Goal: Check status: Check status

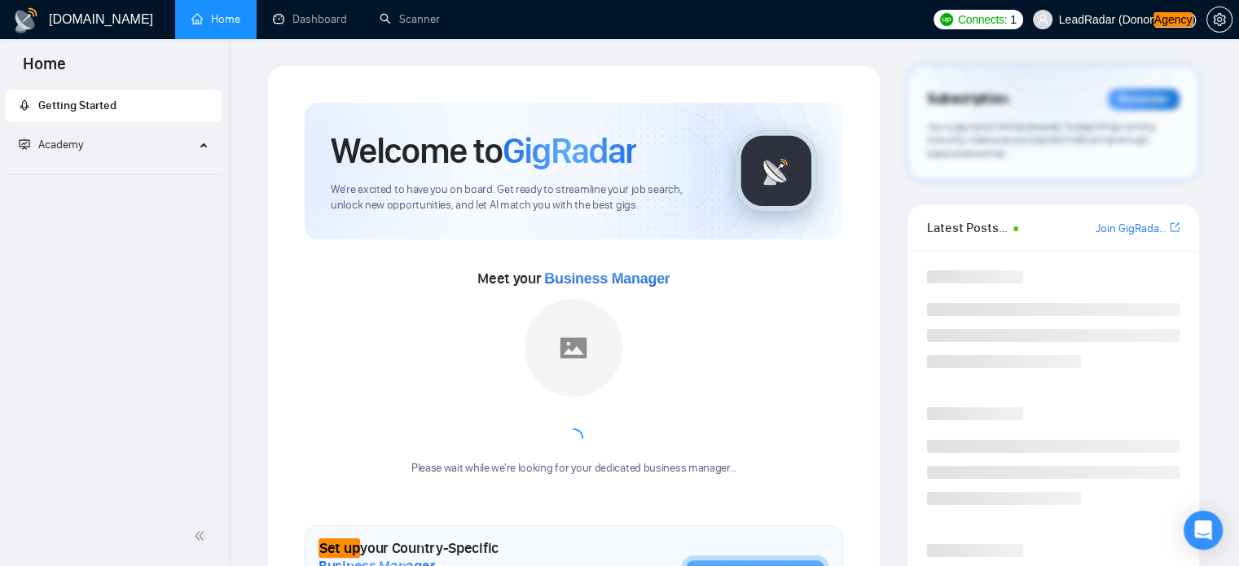
drag, startPoint x: 0, startPoint y: 0, endPoint x: 1156, endPoint y: 15, distance: 1155.7
click at [1156, 15] on em "Agency" at bounding box center [1173, 19] width 40 height 15
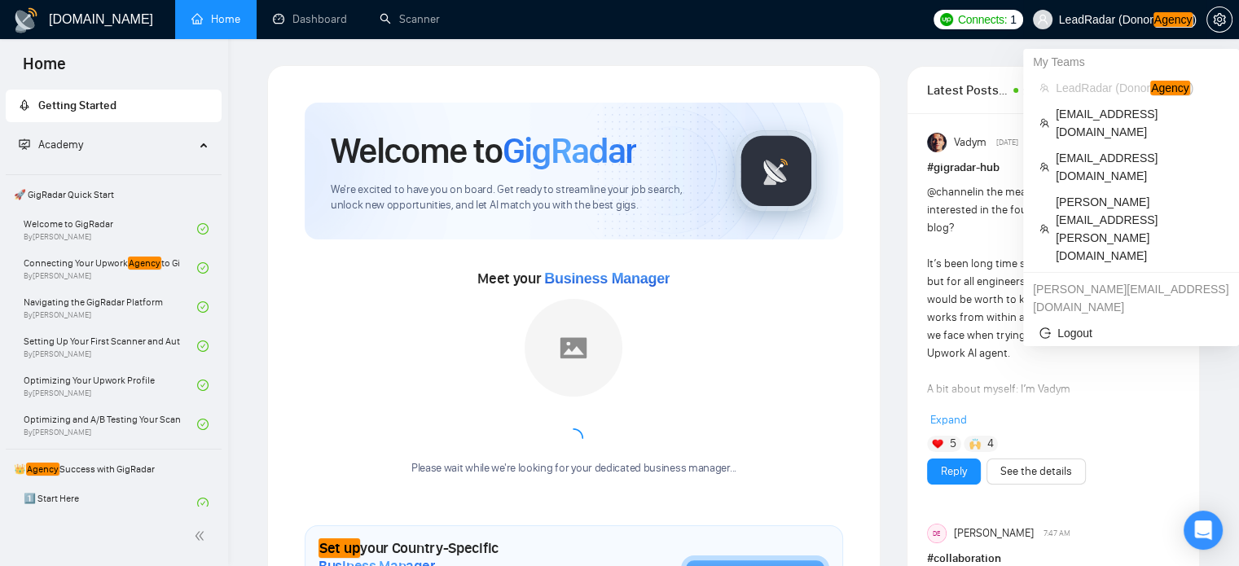
click at [1161, 22] on em "Agency" at bounding box center [1173, 19] width 40 height 15
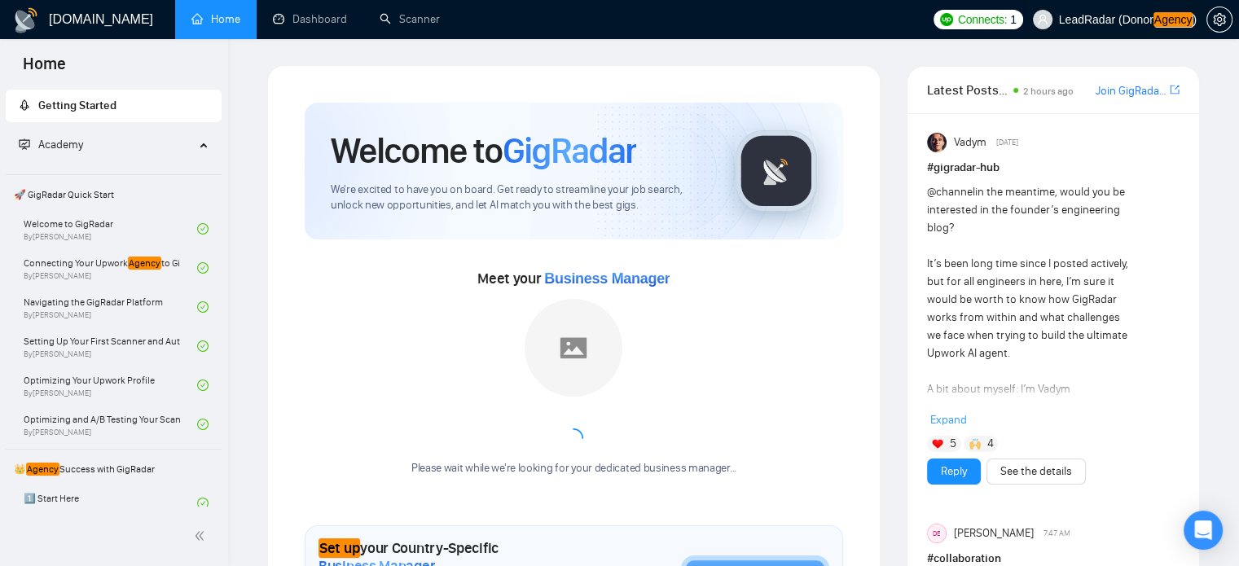
click at [1160, 27] on em "Agency" at bounding box center [1173, 19] width 40 height 15
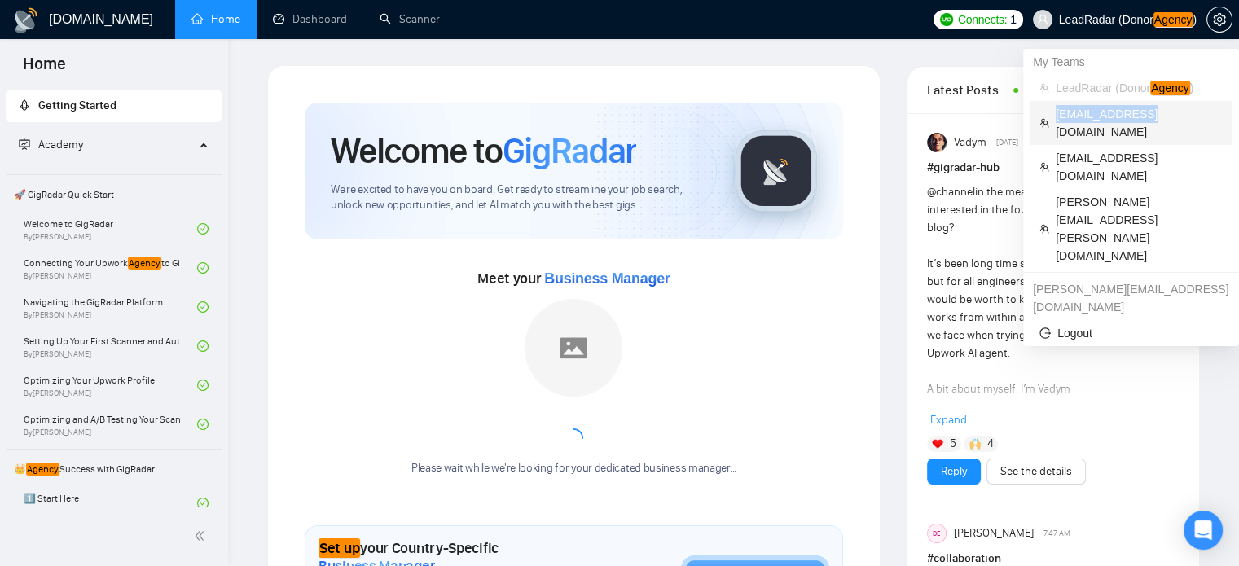
drag, startPoint x: 1150, startPoint y: 116, endPoint x: 1054, endPoint y: 122, distance: 96.3
click at [1054, 122] on li "zain@byteit.com" at bounding box center [1130, 123] width 203 height 44
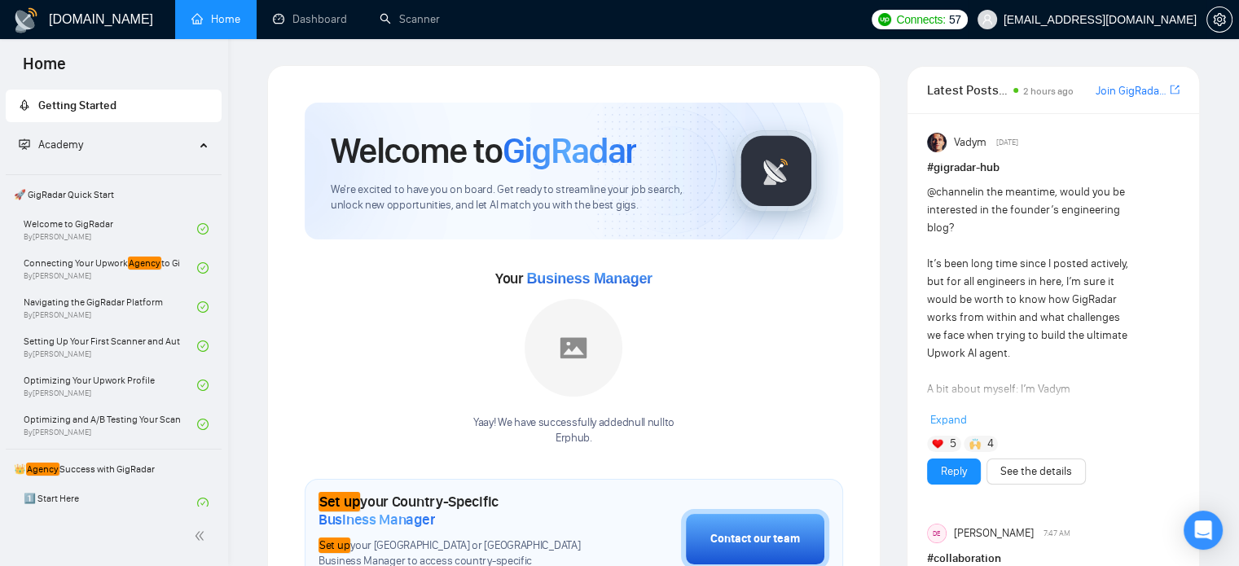
click at [1147, 27] on span "zain@byteit.com" at bounding box center [1087, 19] width 239 height 52
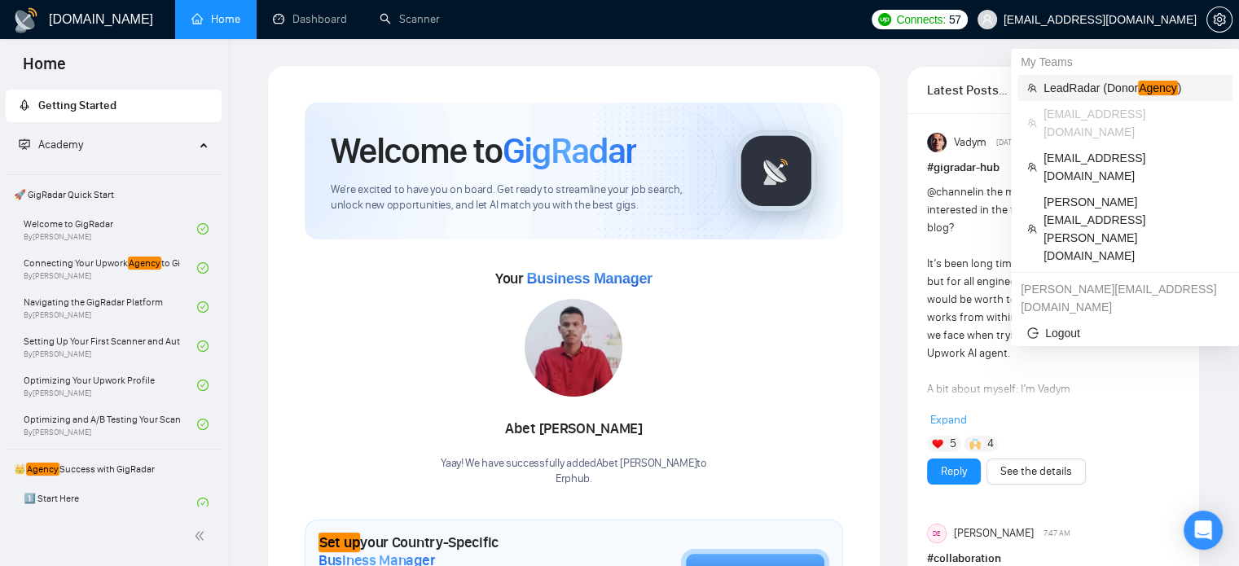
click at [1117, 84] on span "LeadRadar (Donor Agency )" at bounding box center [1132, 88] width 179 height 18
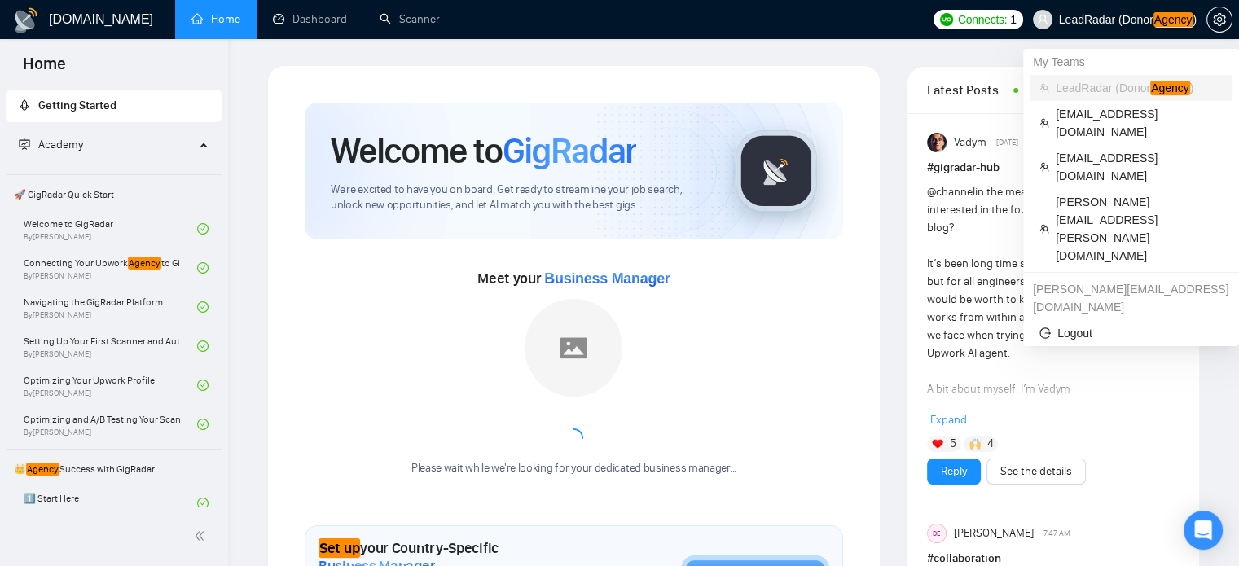
click at [1168, 17] on em "Agency" at bounding box center [1173, 19] width 40 height 15
click at [1055, 120] on span "zain@byteit.com" at bounding box center [1138, 123] width 167 height 36
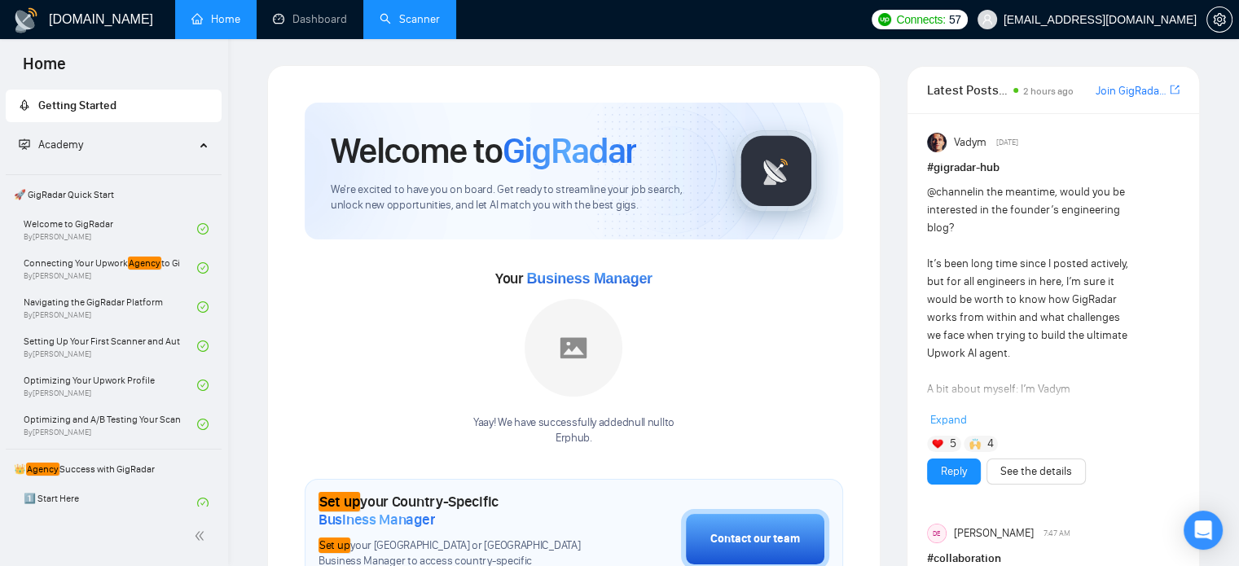
click at [427, 13] on link "Scanner" at bounding box center [410, 19] width 60 height 14
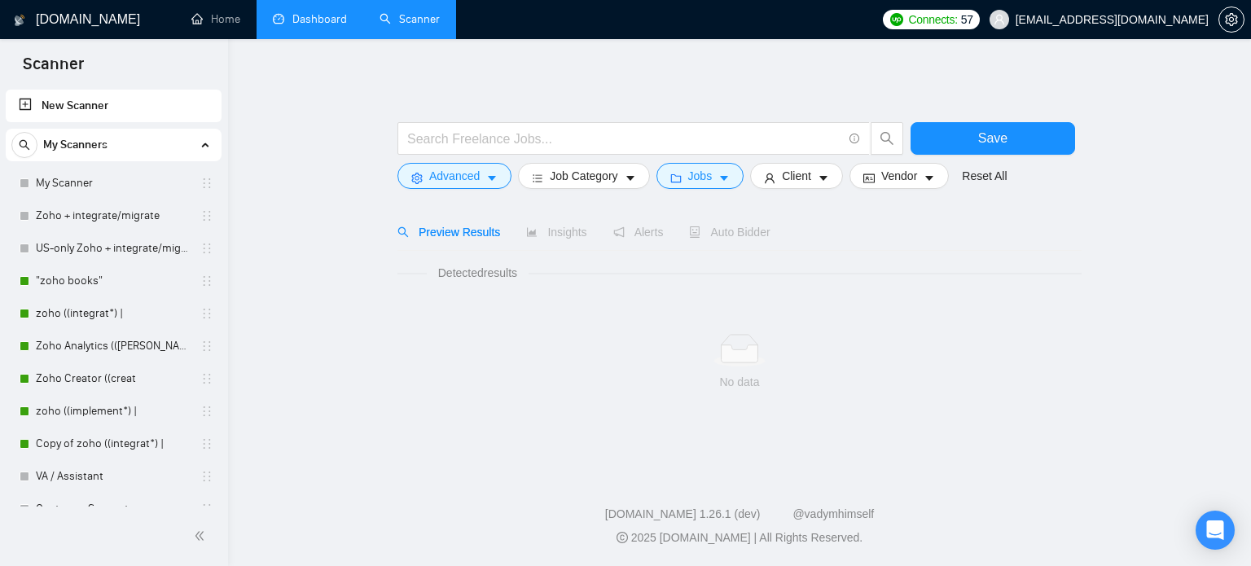
click at [273, 14] on link "Dashboard" at bounding box center [310, 19] width 74 height 14
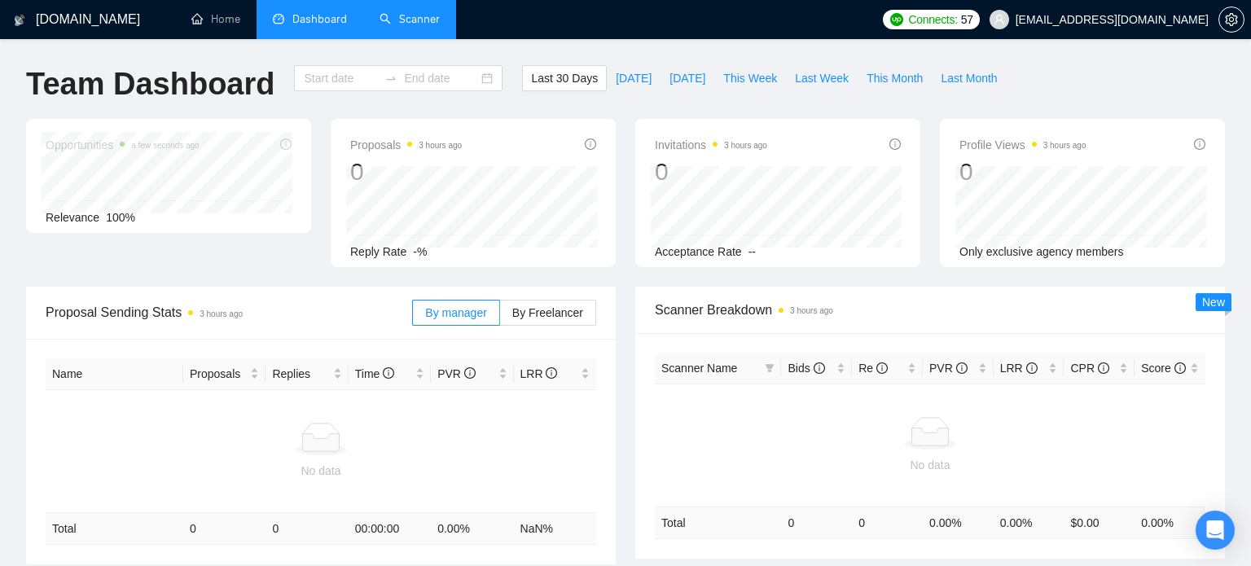
type input "[DATE]"
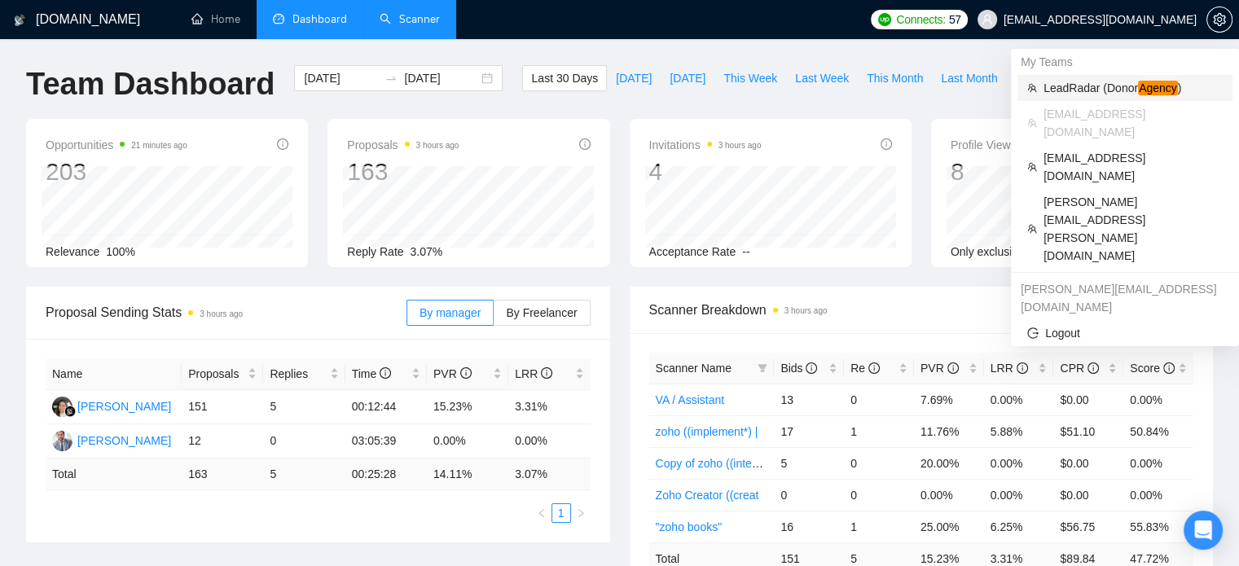
click at [1090, 91] on span "LeadRadar (Donor Agency )" at bounding box center [1132, 88] width 179 height 18
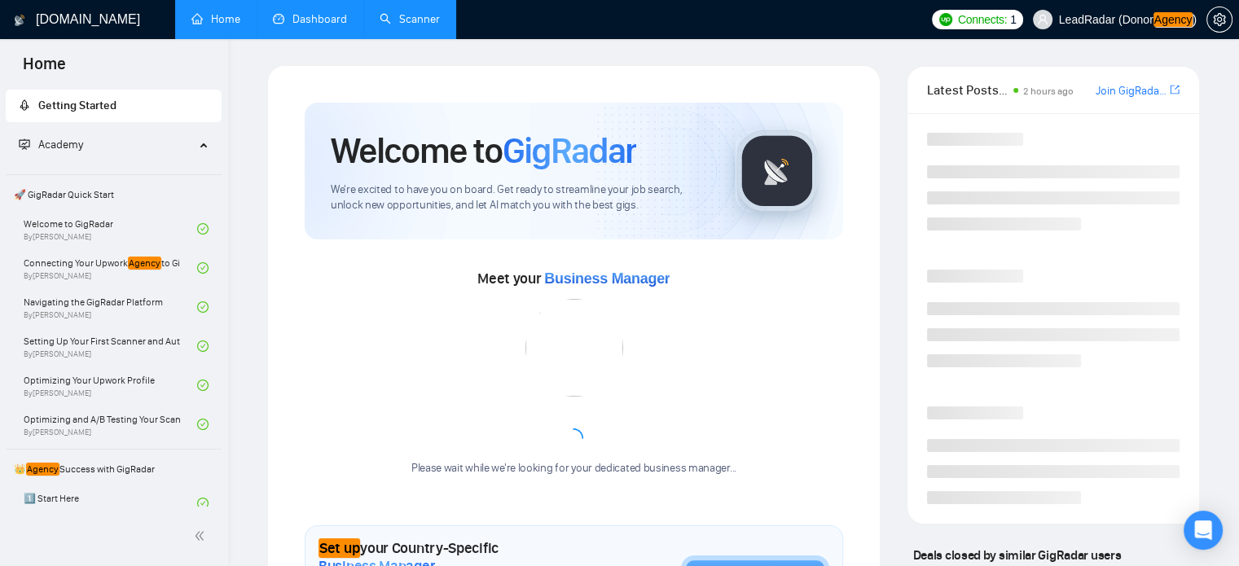
click at [319, 20] on link "Dashboard" at bounding box center [310, 19] width 74 height 14
